Goal: Task Accomplishment & Management: Manage account settings

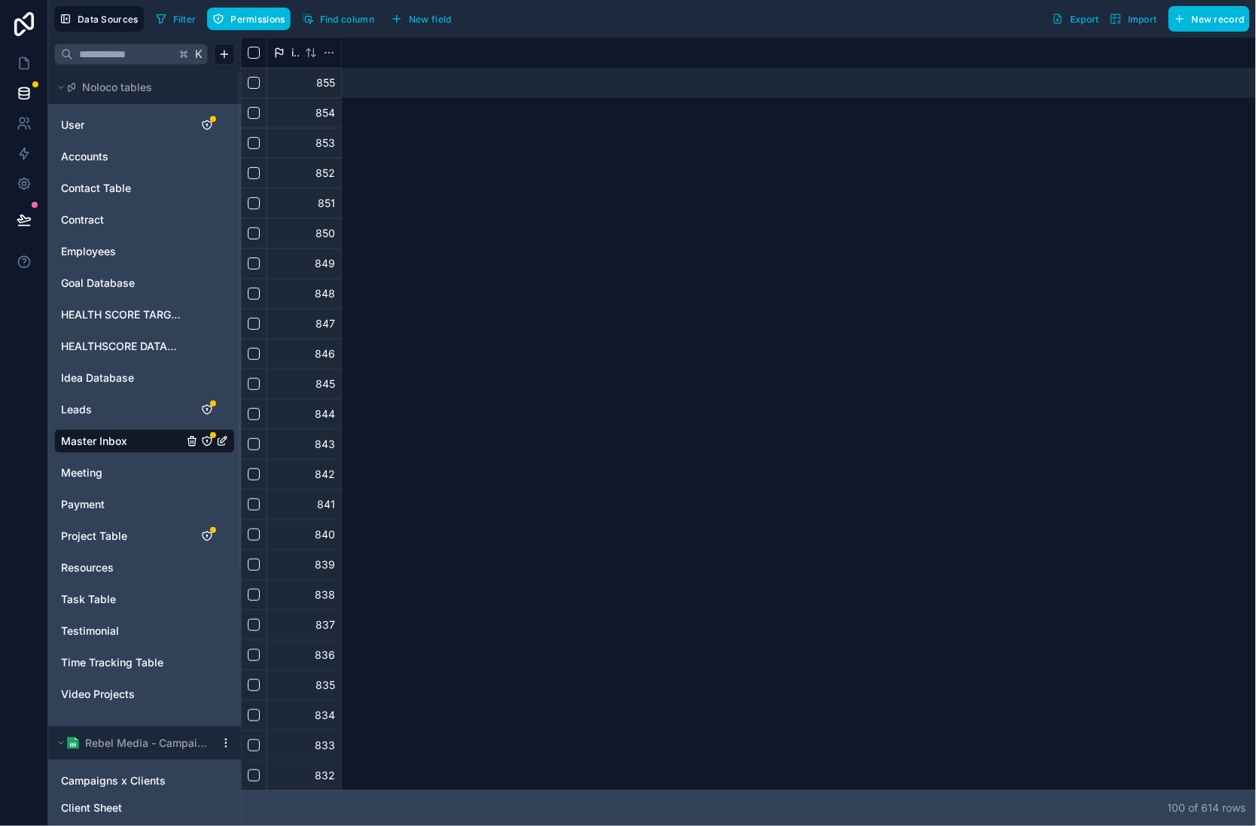
scroll to position [0, 4790]
